Goal: Check status: Check status

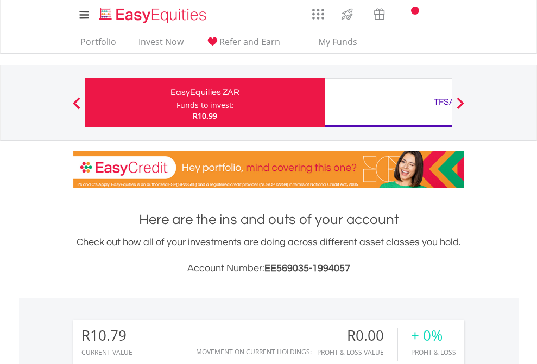
scroll to position [104, 170]
click at [176, 103] on div "Funds to invest:" at bounding box center [205, 105] width 58 height 11
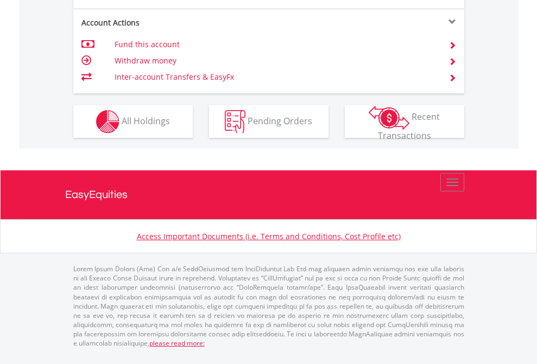
scroll to position [1040, 0]
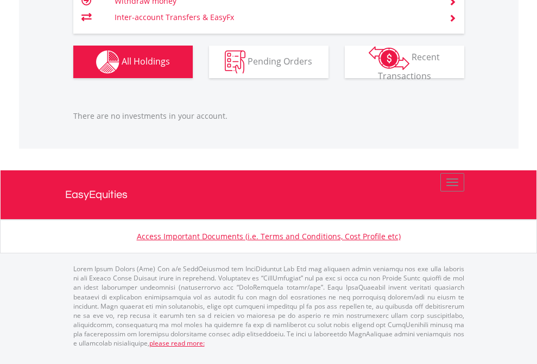
scroll to position [1100, 0]
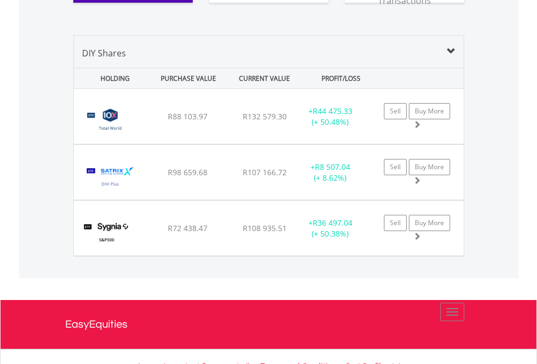
scroll to position [1250, 0]
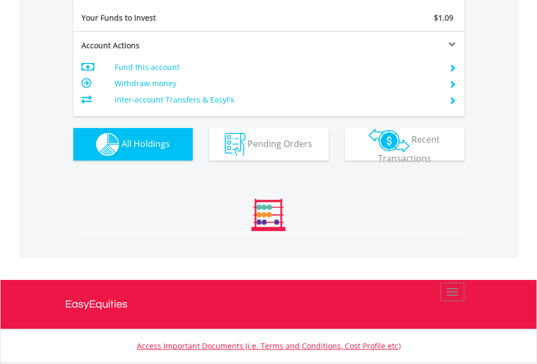
scroll to position [1207, 0]
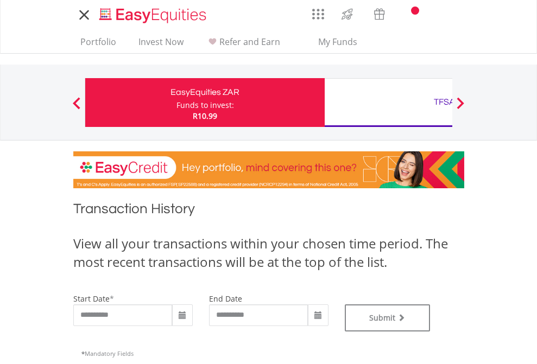
type input "**********"
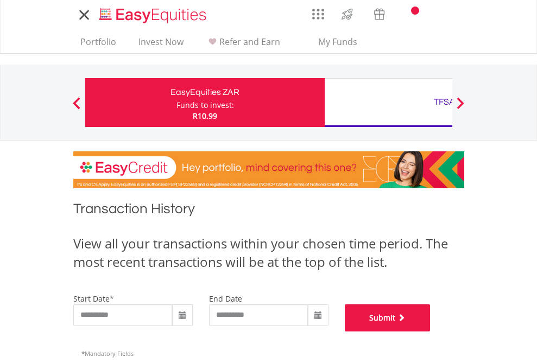
click at [430, 331] on button "Submit" at bounding box center [388, 317] width 86 height 27
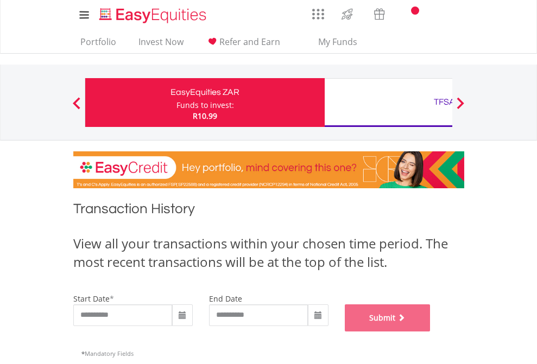
scroll to position [440, 0]
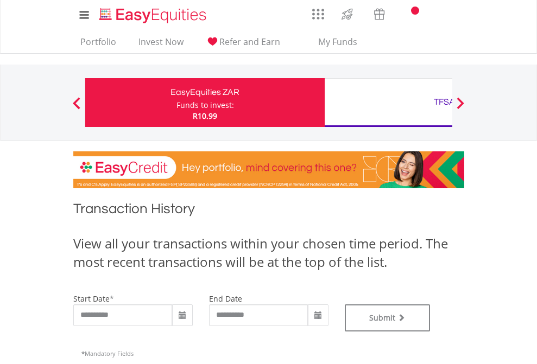
click at [388, 103] on div "TFSA" at bounding box center [444, 101] width 226 height 15
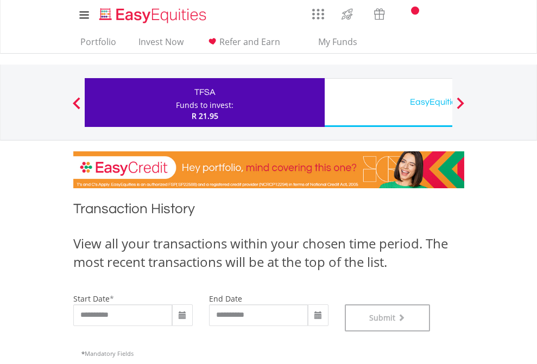
scroll to position [440, 0]
click at [388, 103] on div "EasyEquities USD" at bounding box center [444, 101] width 226 height 15
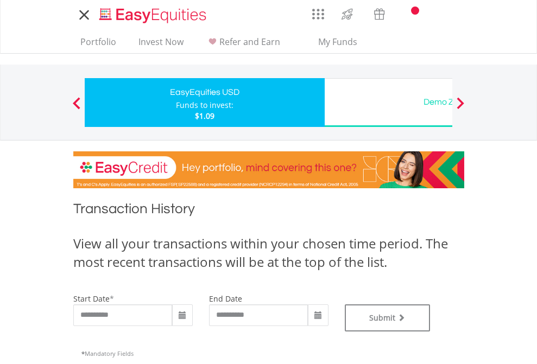
type input "**********"
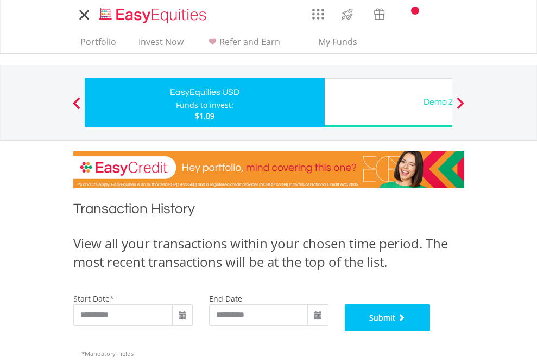
click at [430, 331] on button "Submit" at bounding box center [388, 317] width 86 height 27
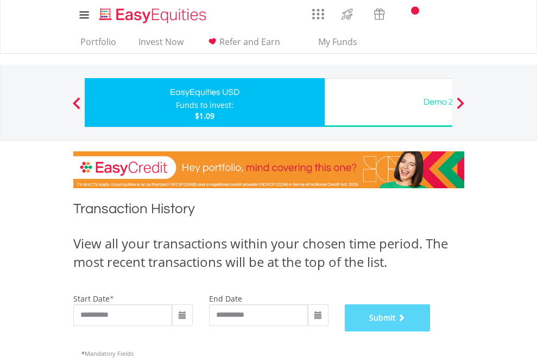
scroll to position [440, 0]
